Goal: Information Seeking & Learning: Learn about a topic

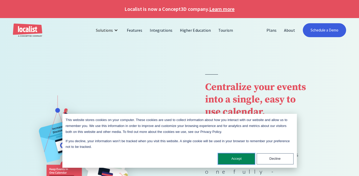
click at [239, 156] on button "Accept" at bounding box center [236, 158] width 37 height 11
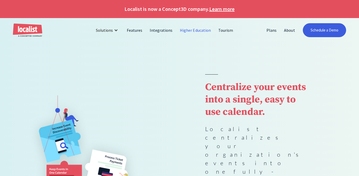
click at [200, 30] on link "Higher Education" at bounding box center [195, 30] width 38 height 12
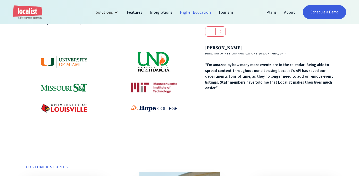
scroll to position [233, 0]
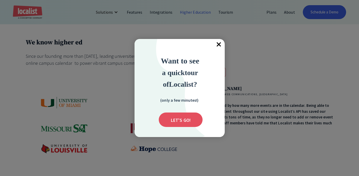
click at [219, 45] on span "×" at bounding box center [219, 44] width 11 height 11
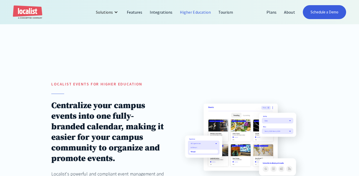
scroll to position [0, 0]
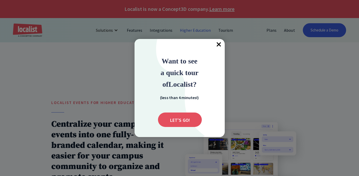
click at [221, 42] on span "×" at bounding box center [219, 44] width 11 height 11
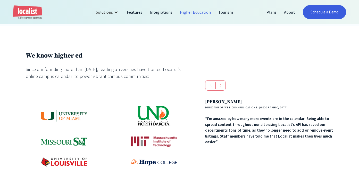
scroll to position [220, 0]
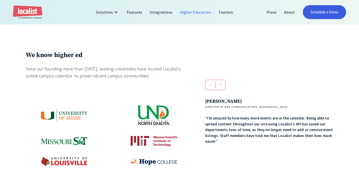
click at [224, 89] on div "next slide" at bounding box center [221, 85] width 10 height 10
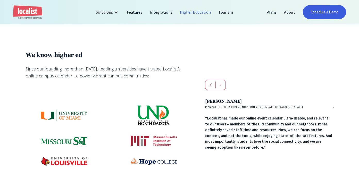
click at [224, 89] on div "next slide" at bounding box center [221, 85] width 10 height 10
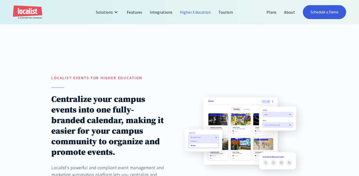
scroll to position [59, 0]
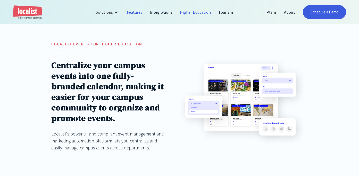
click at [136, 13] on link "Features" at bounding box center [134, 12] width 23 height 12
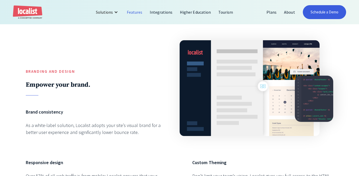
scroll to position [175, 0]
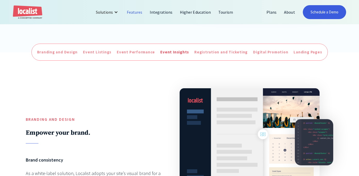
click at [180, 52] on div "Event Insights" at bounding box center [174, 52] width 29 height 6
